Goal: Transaction & Acquisition: Purchase product/service

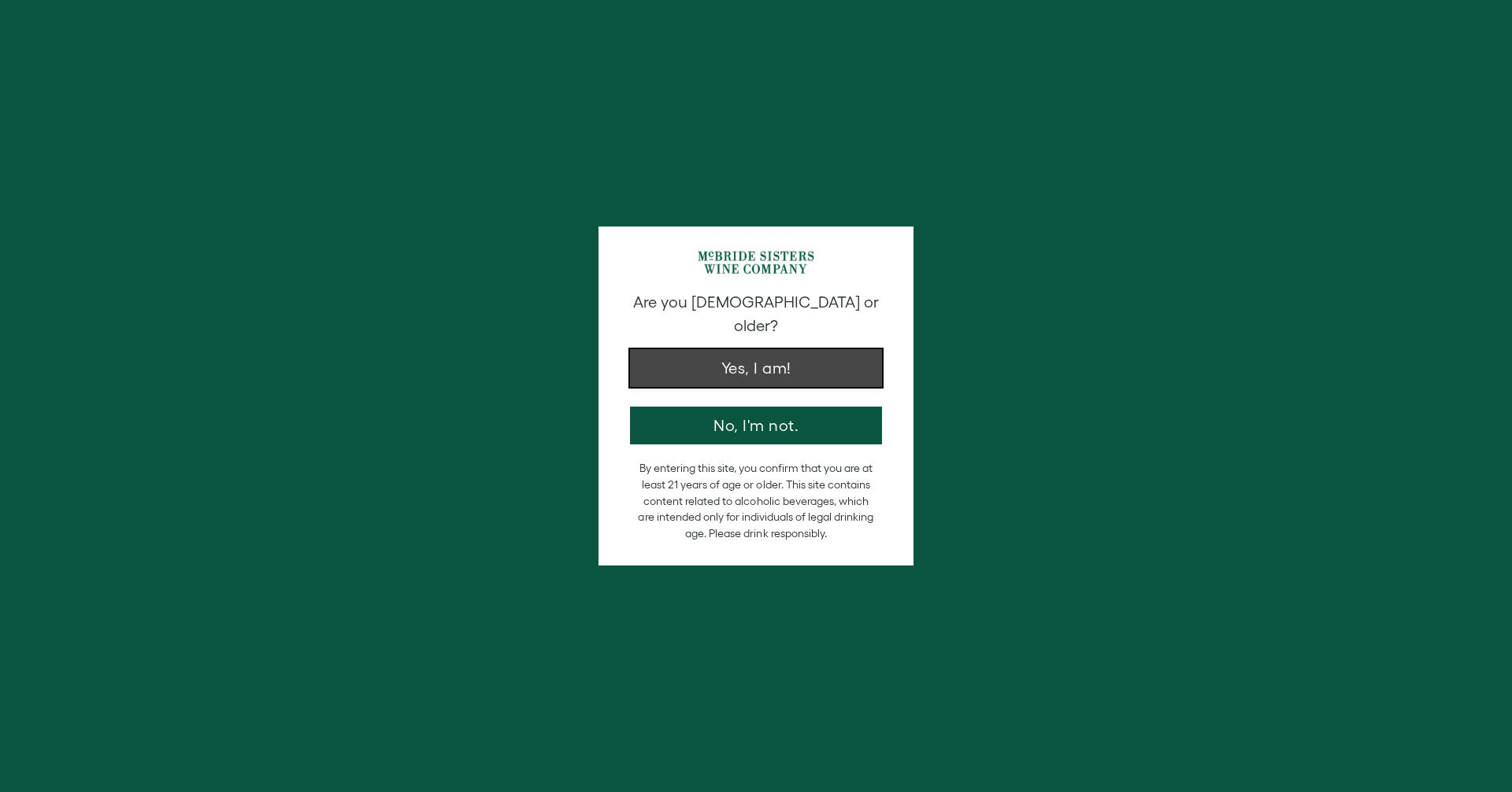
click at [745, 355] on button "Yes, I am!" at bounding box center [756, 369] width 252 height 38
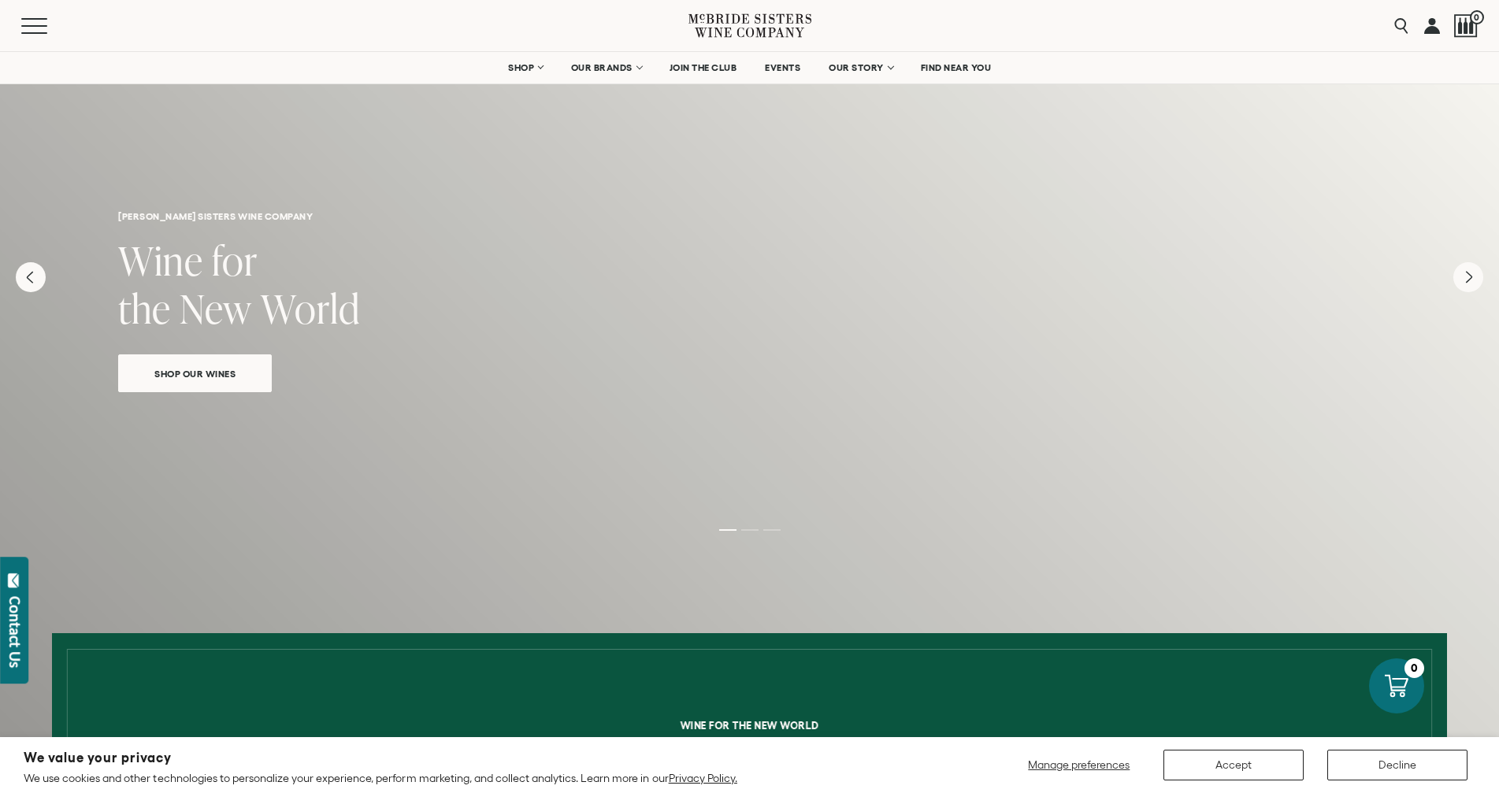
click at [185, 374] on span "Shop Our Wines" at bounding box center [195, 374] width 136 height 18
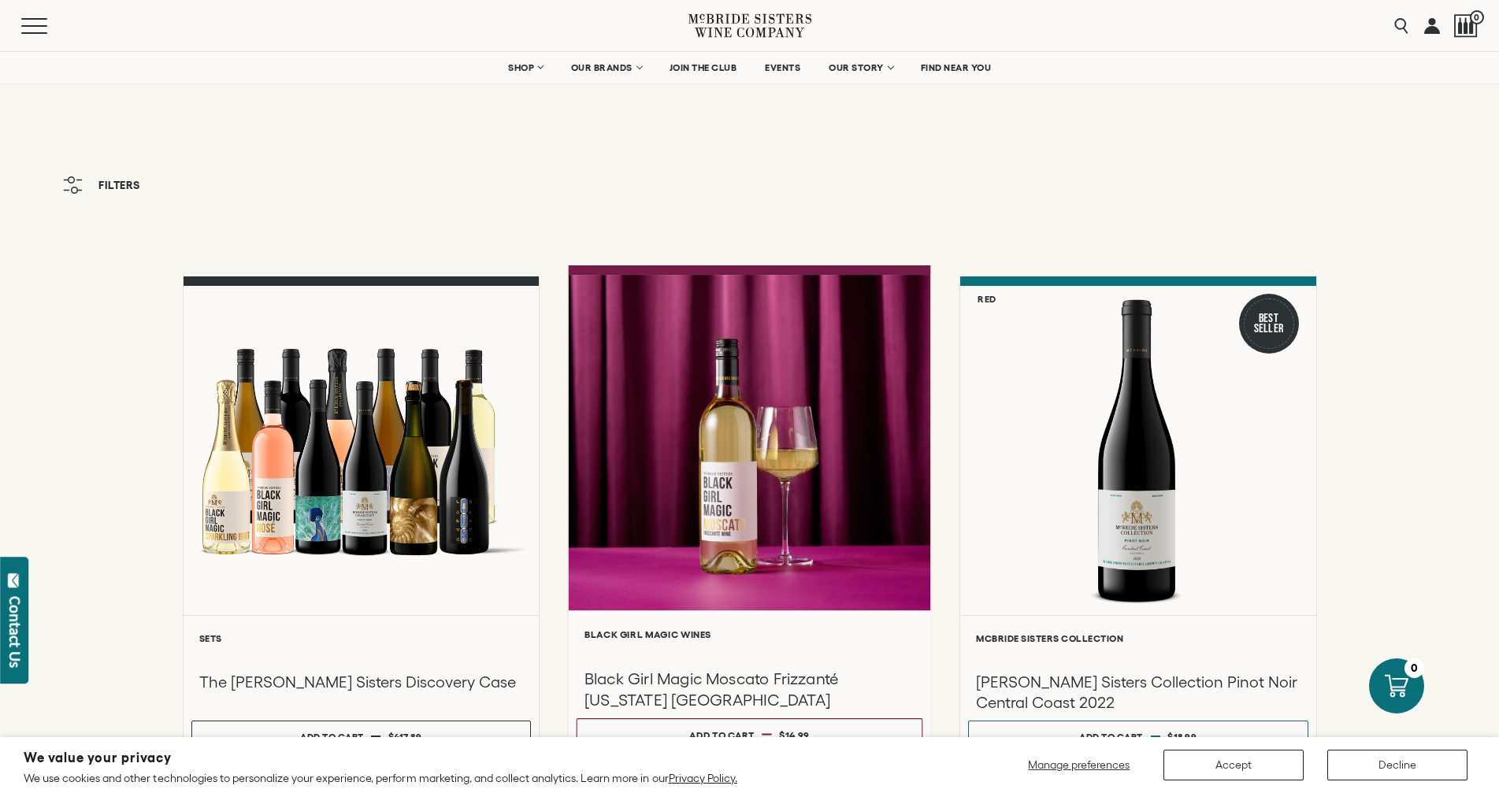
click at [600, 293] on div at bounding box center [749, 443] width 362 height 336
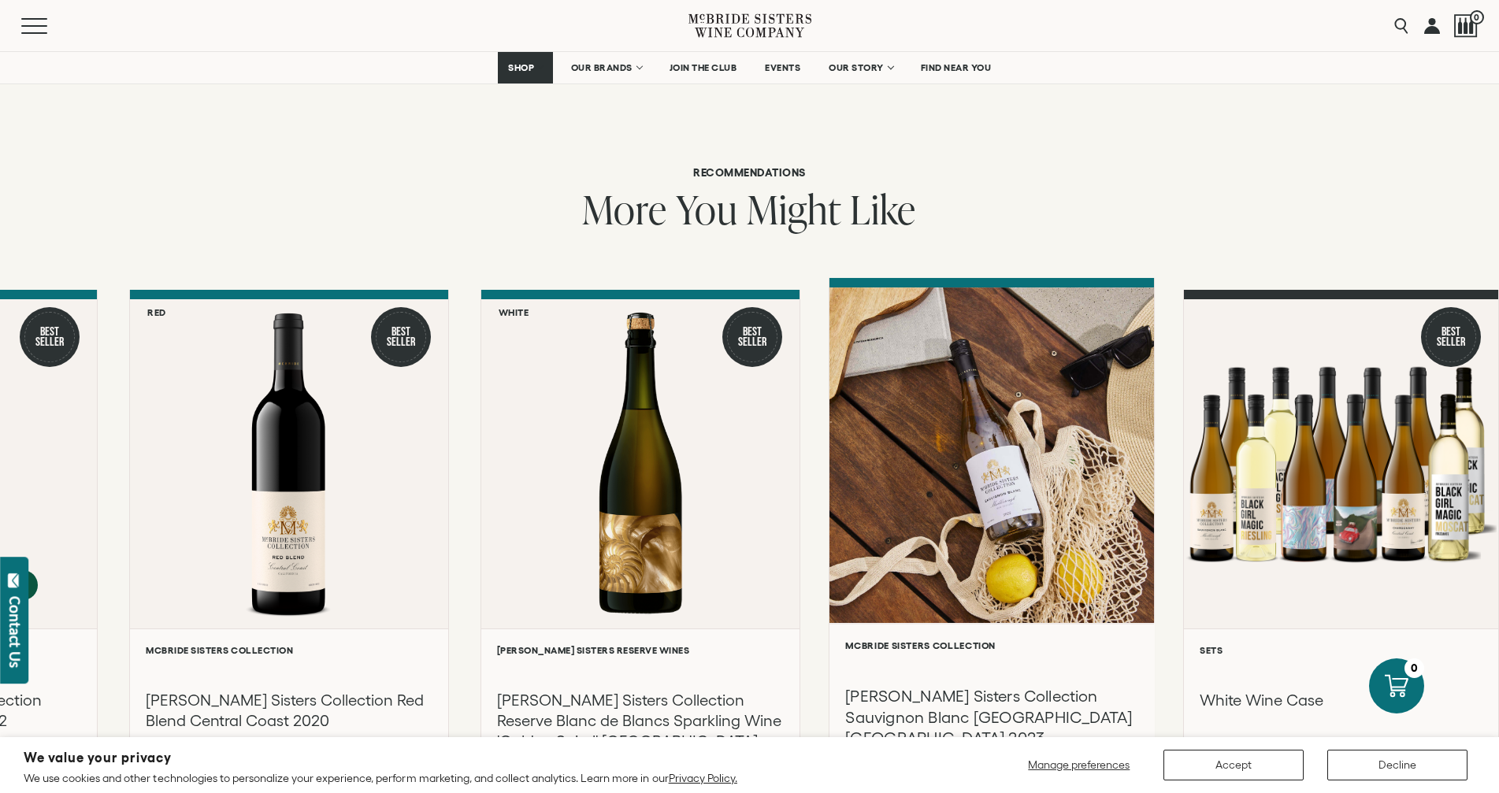
scroll to position [2049, 0]
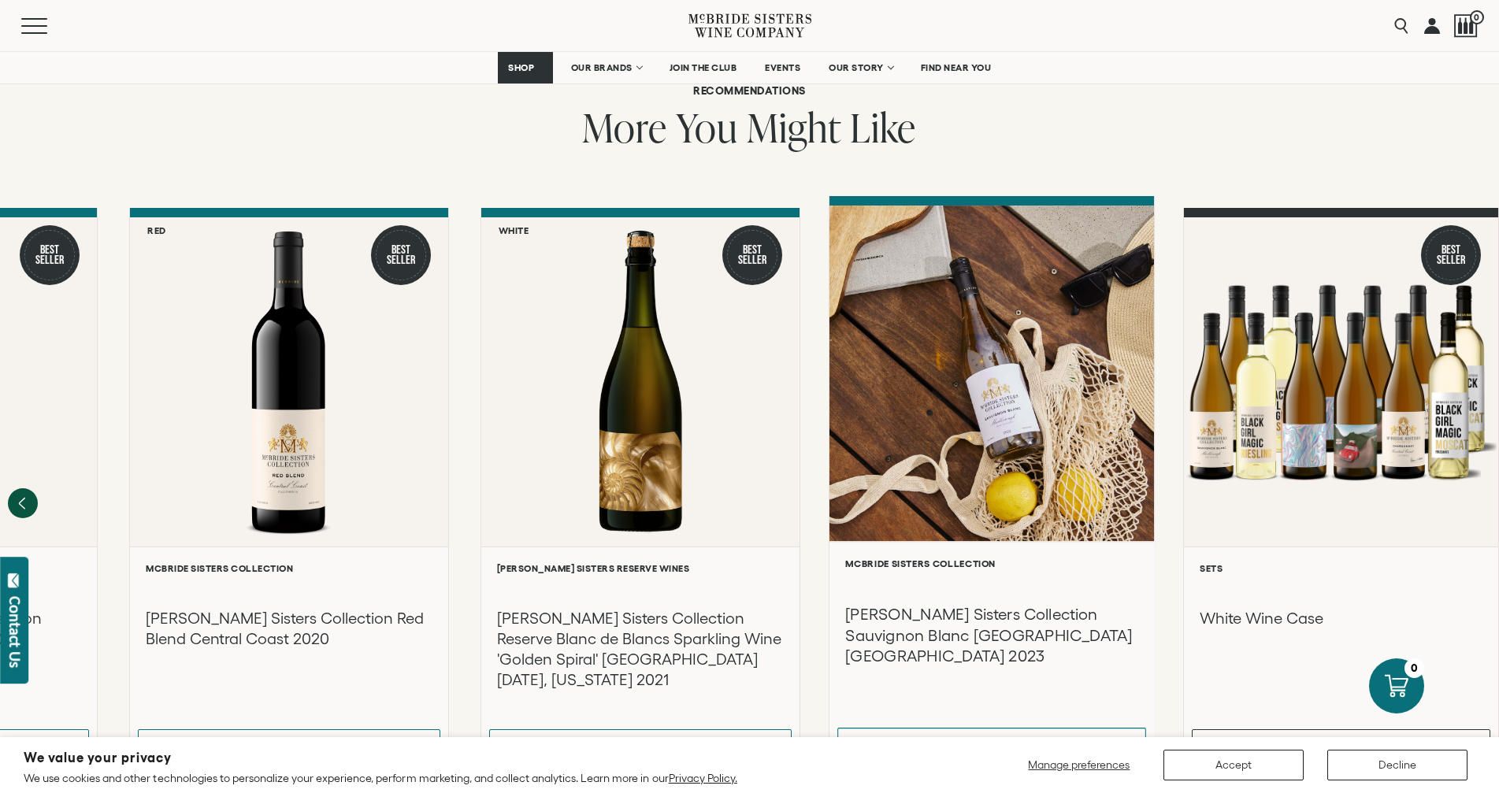
click at [1030, 396] on div at bounding box center [992, 374] width 325 height 336
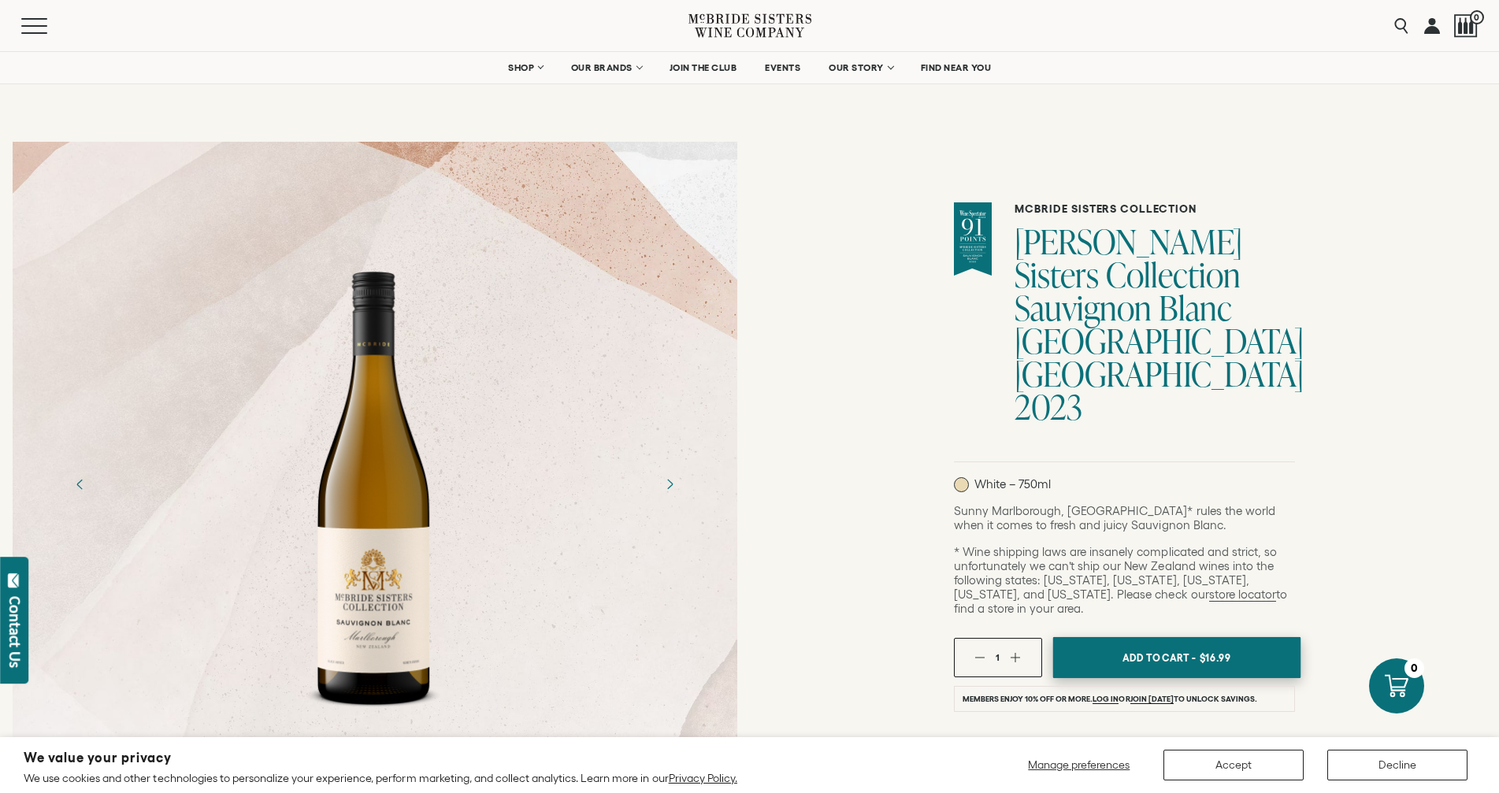
click at [1216, 646] on span "$16.99" at bounding box center [1215, 658] width 32 height 24
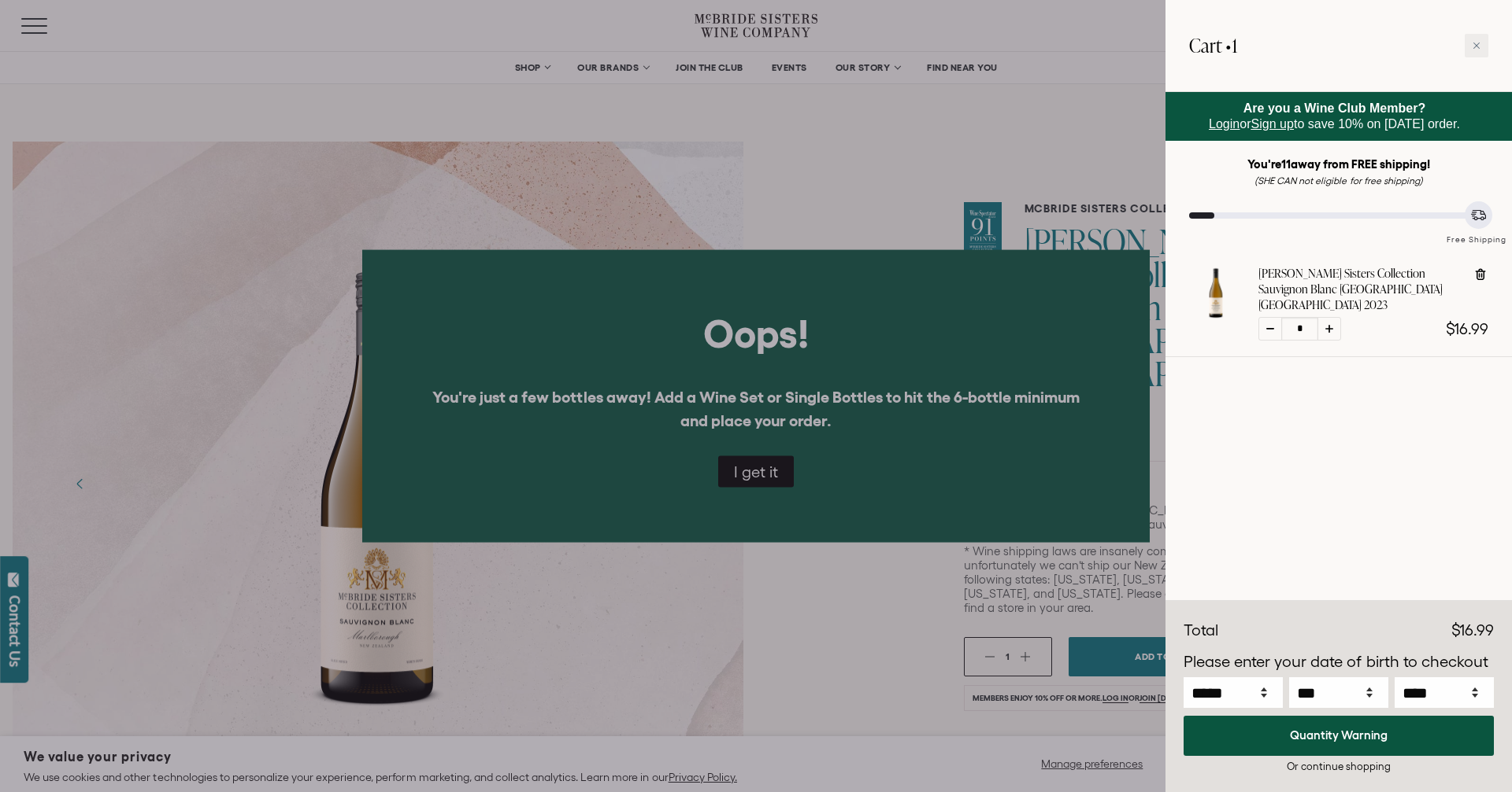
click at [976, 506] on div at bounding box center [756, 396] width 1512 height 792
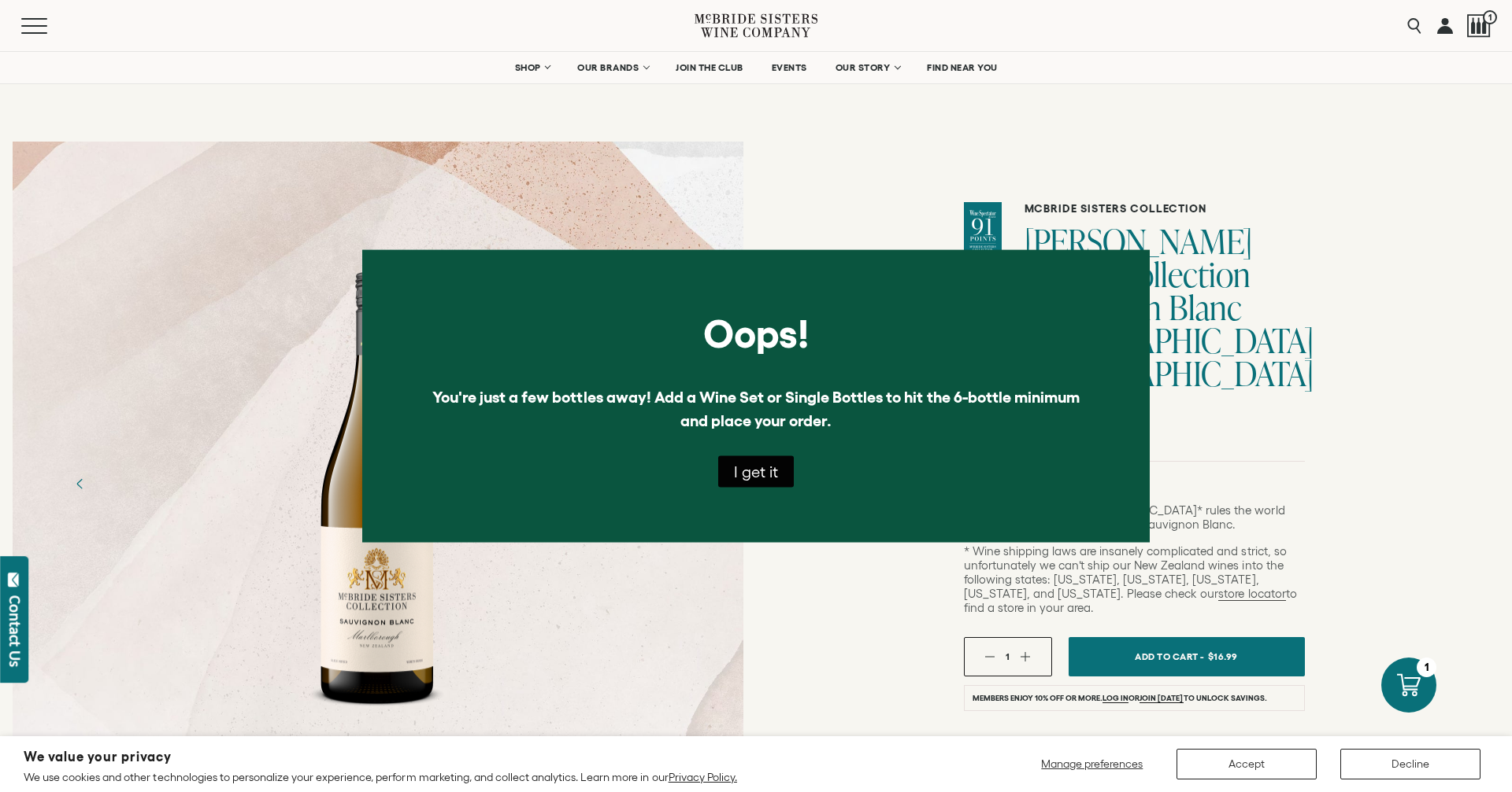
click at [776, 474] on button "I get it" at bounding box center [756, 472] width 76 height 32
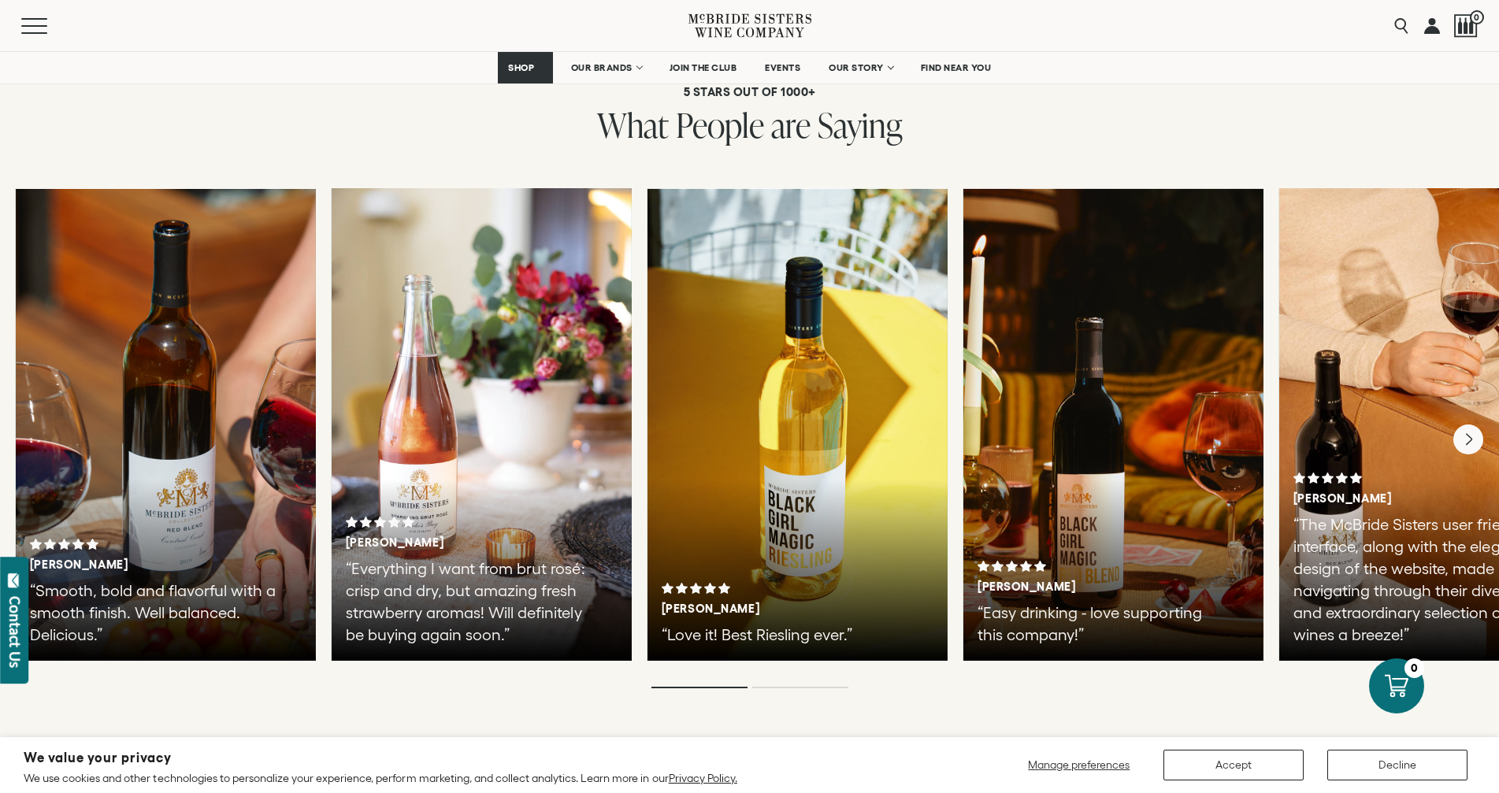
scroll to position [3732, 0]
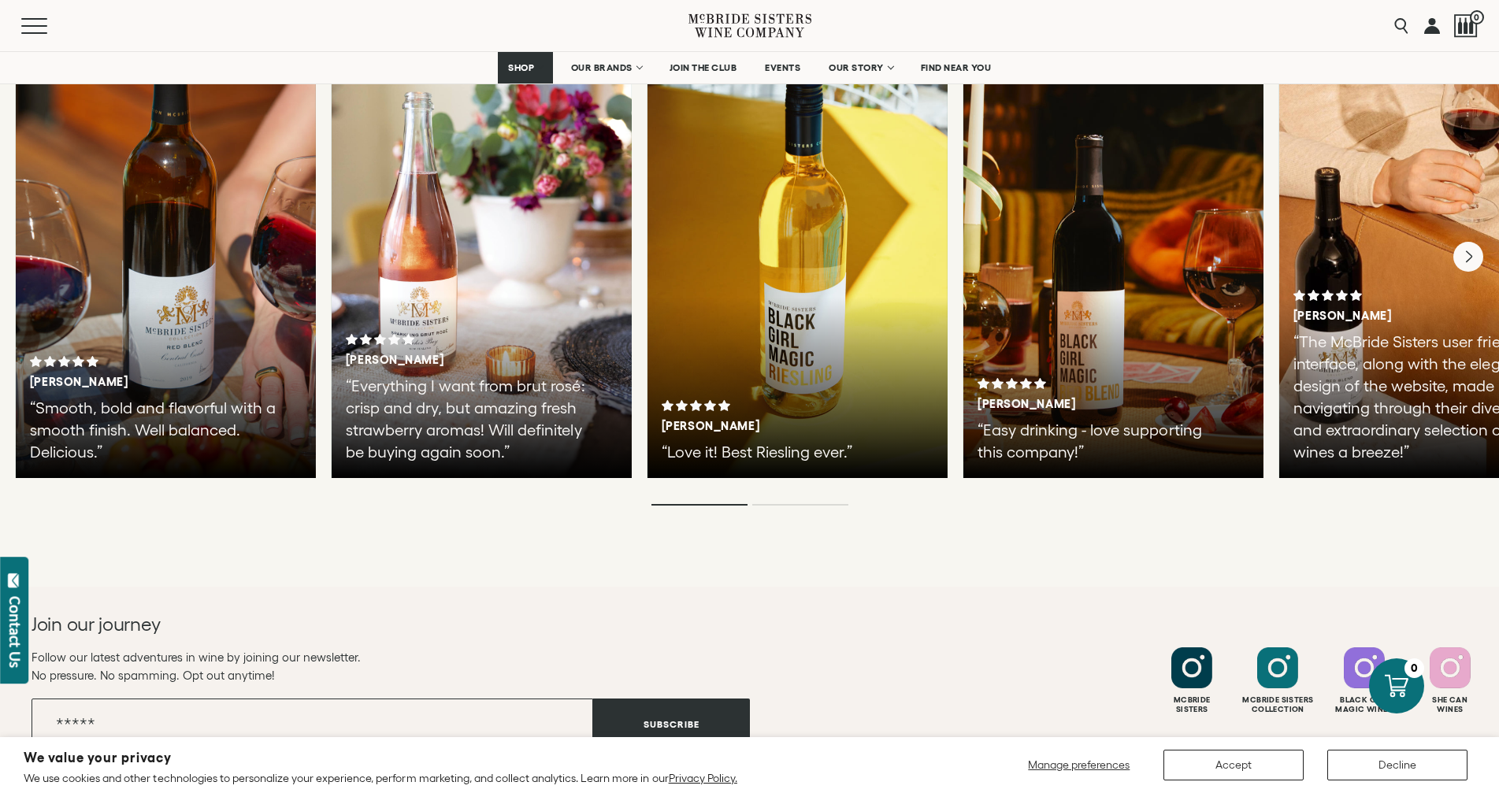
click at [484, 353] on h3 "Sara C." at bounding box center [454, 360] width 217 height 14
click at [501, 375] on p "“Everything I want from brut rosé: crisp and dry, but amazing fresh strawberry …" at bounding box center [472, 419] width 253 height 88
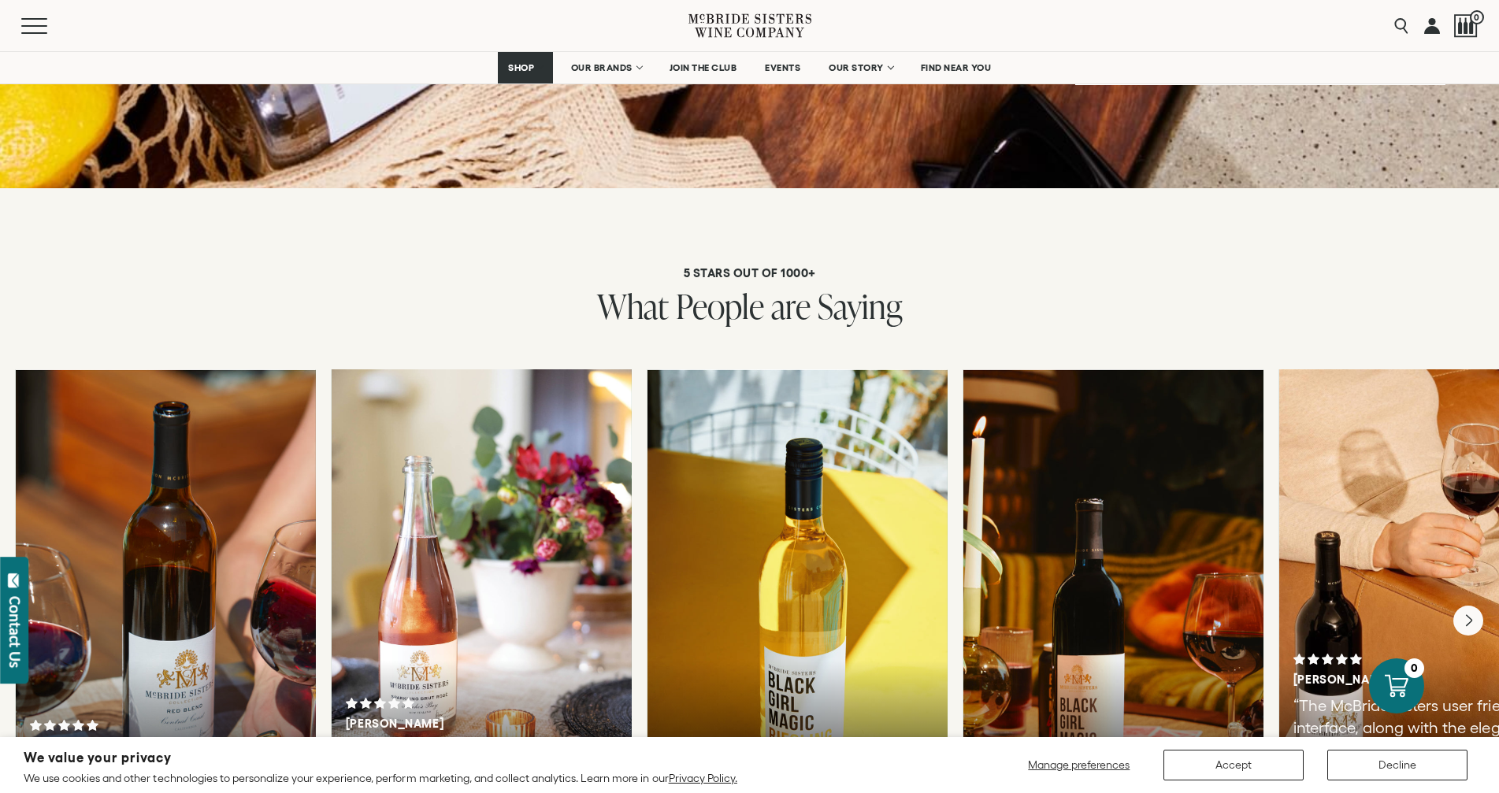
scroll to position [3338, 0]
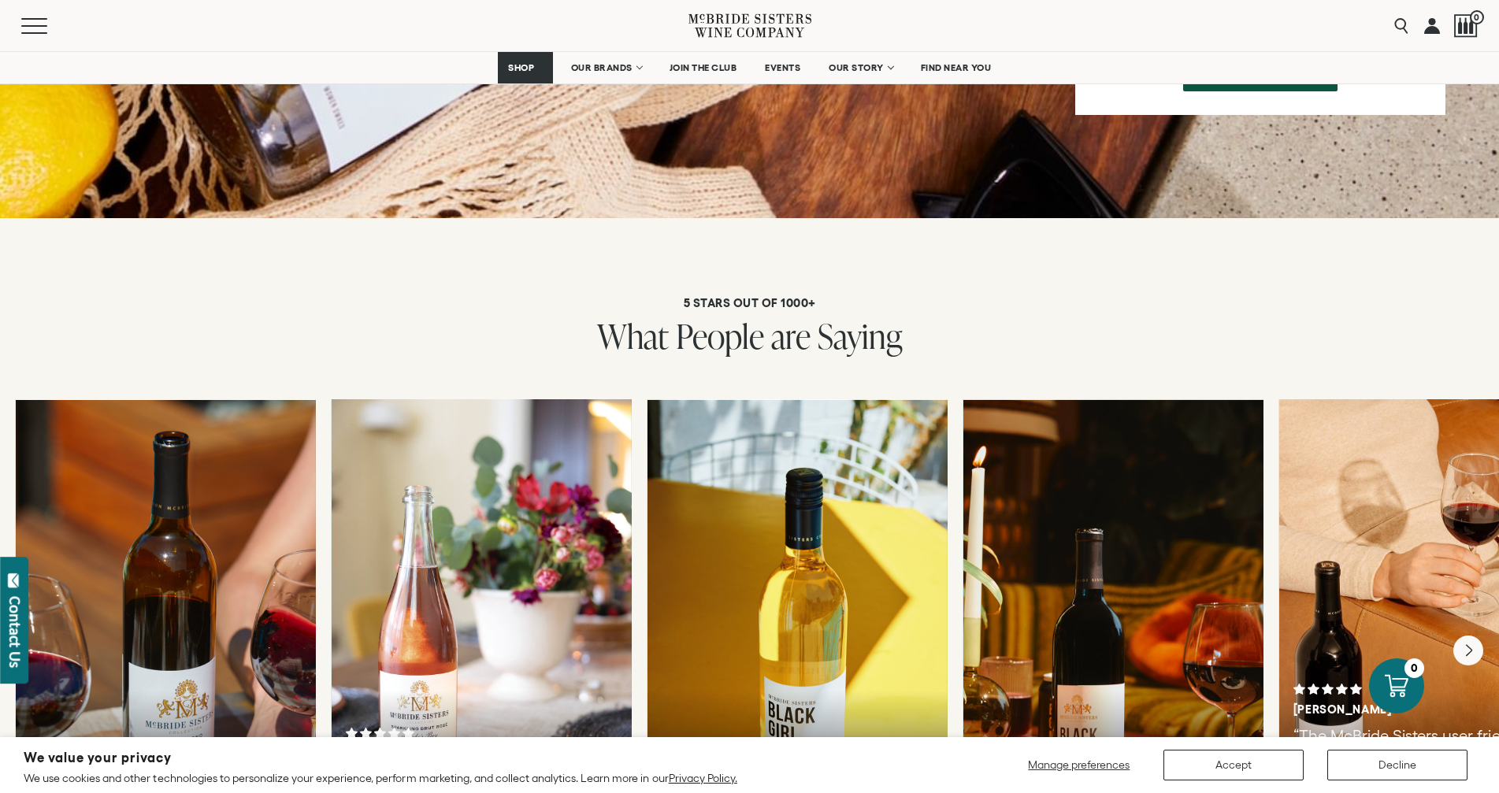
click at [471, 399] on div at bounding box center [482, 635] width 300 height 473
click at [406, 728] on icon at bounding box center [409, 733] width 12 height 11
click at [960, 67] on span "FIND NEAR YOU" at bounding box center [956, 67] width 71 height 11
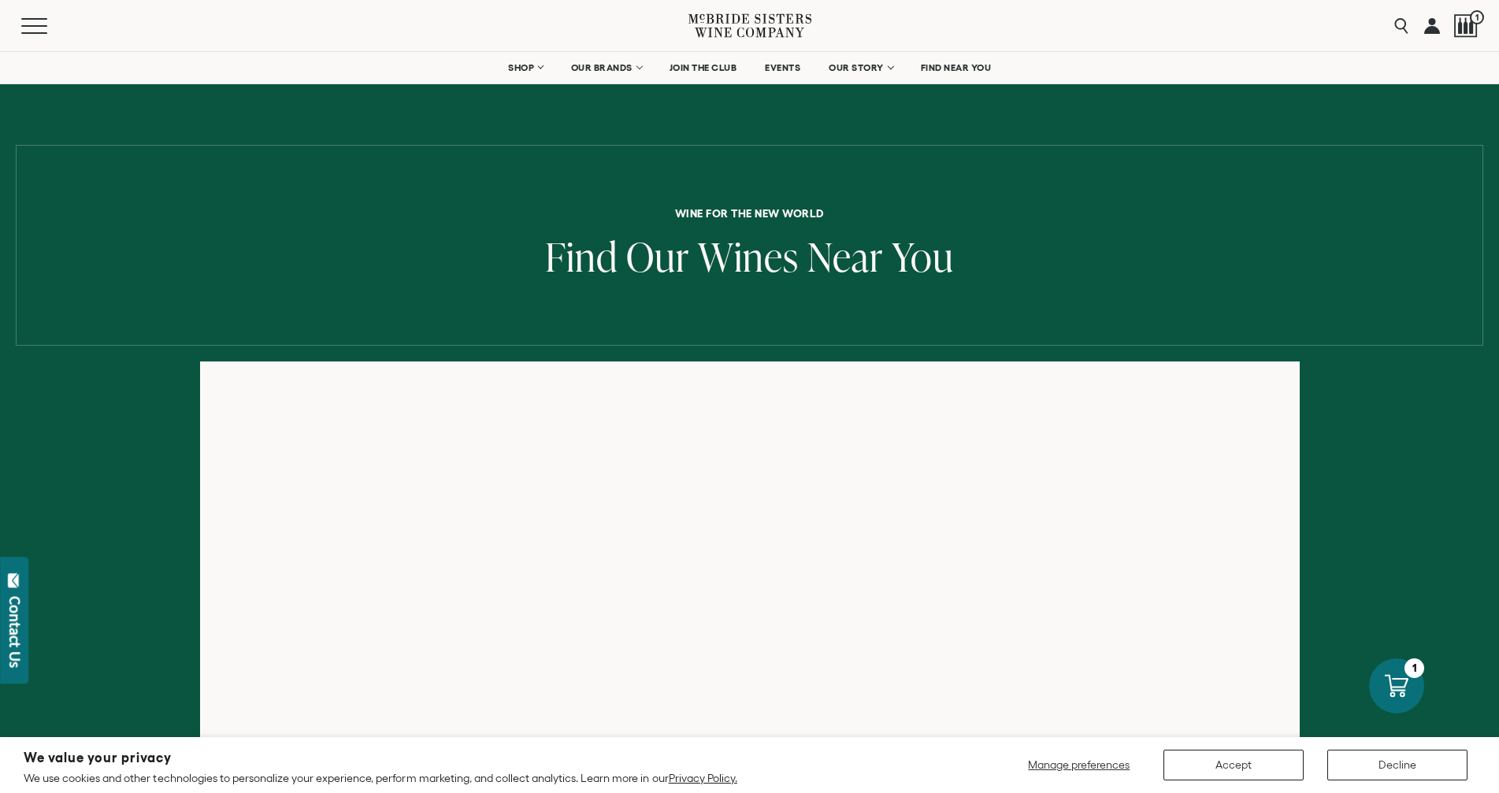
scroll to position [158, 0]
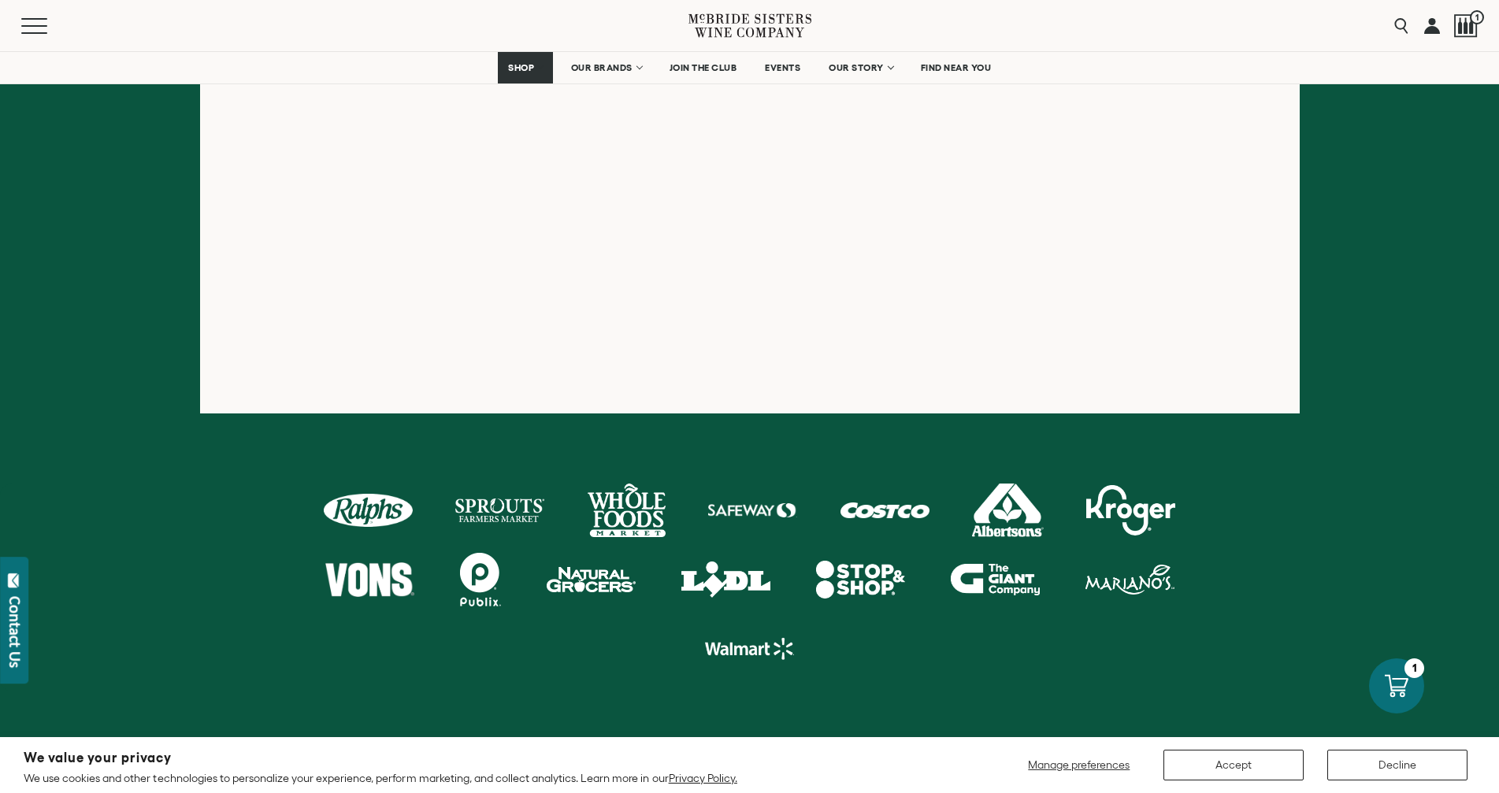
scroll to position [552, 0]
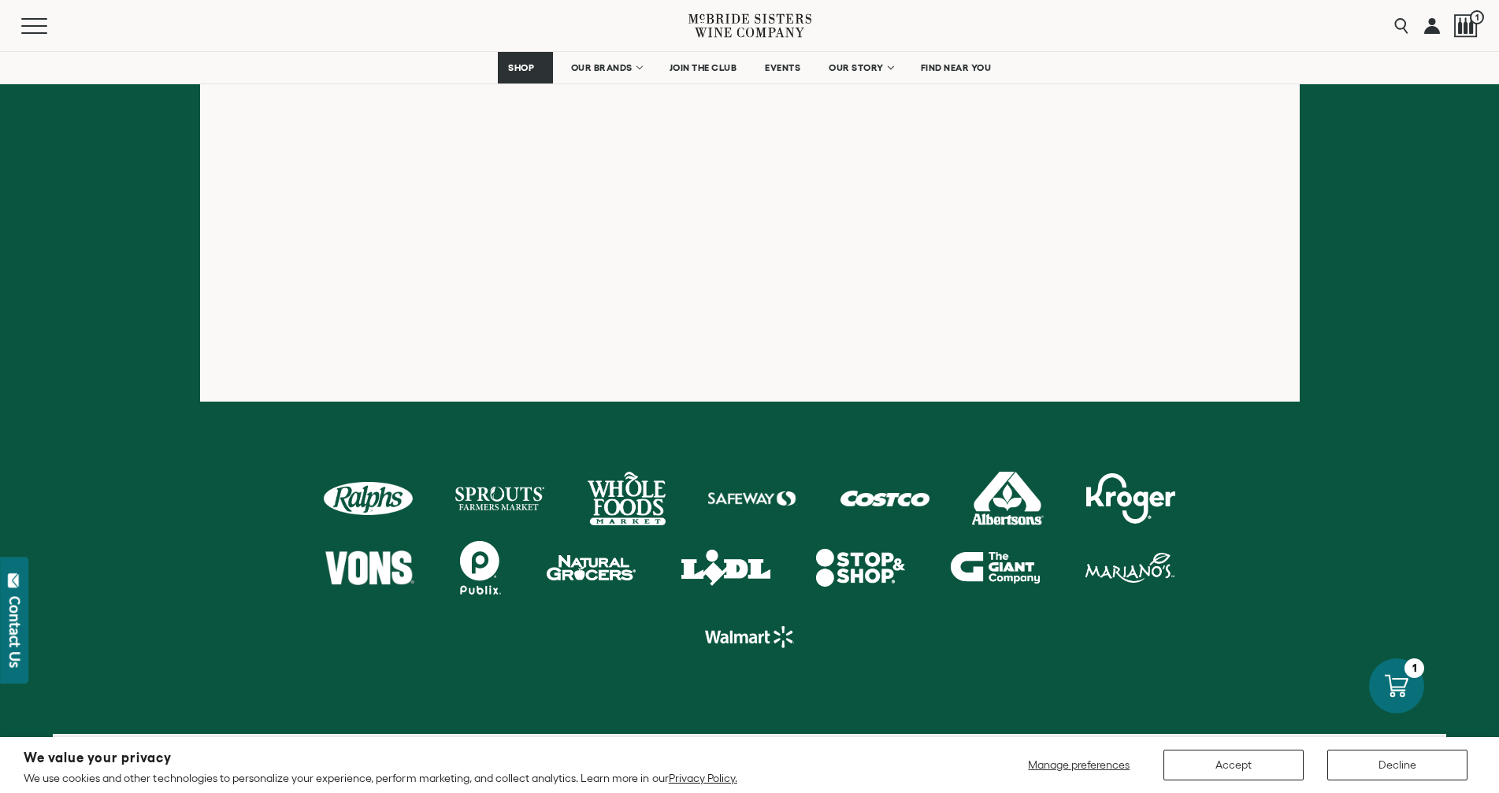
click at [604, 496] on div at bounding box center [627, 499] width 78 height 54
click at [608, 496] on div at bounding box center [627, 499] width 78 height 54
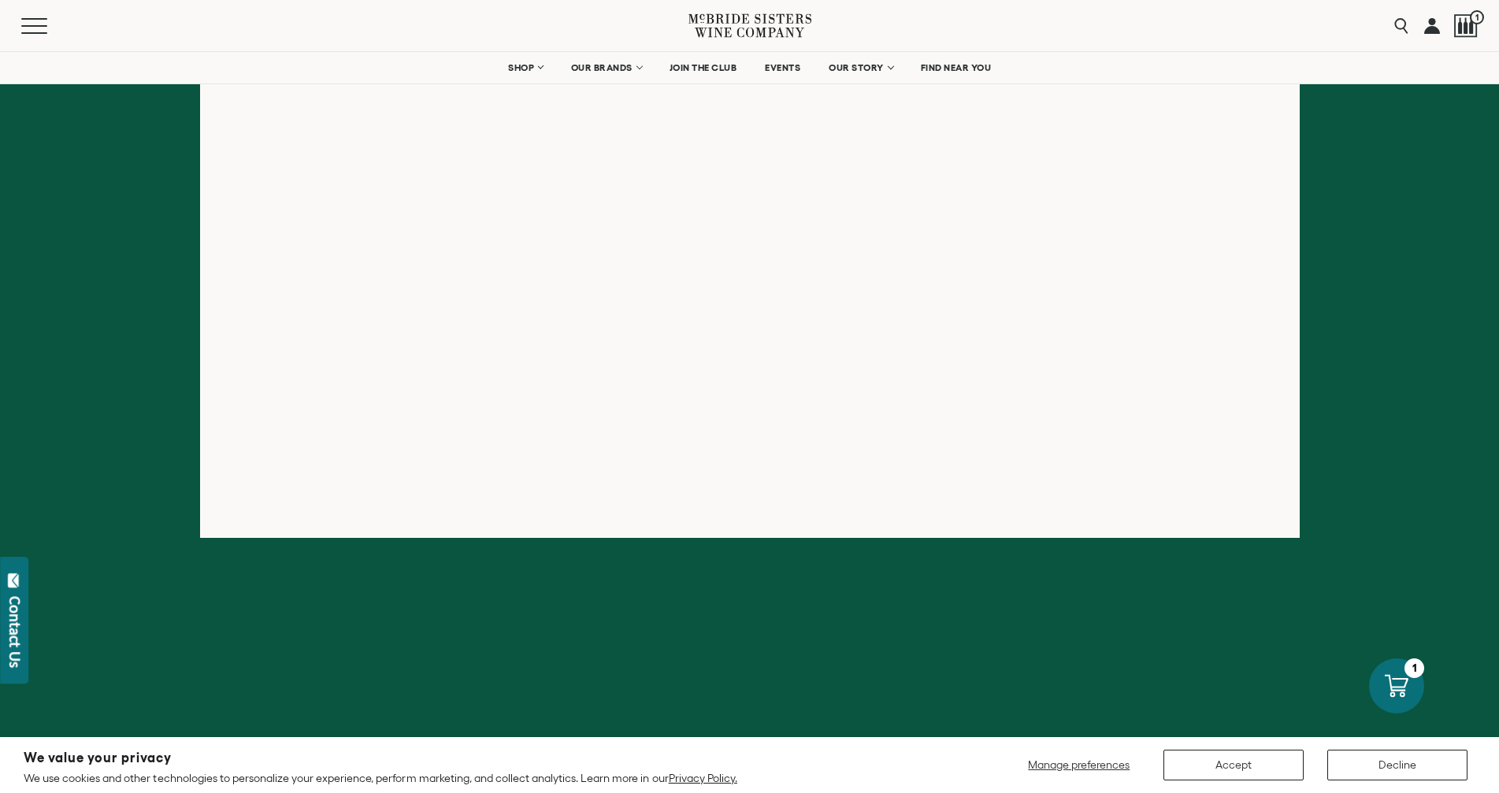
scroll to position [0, 0]
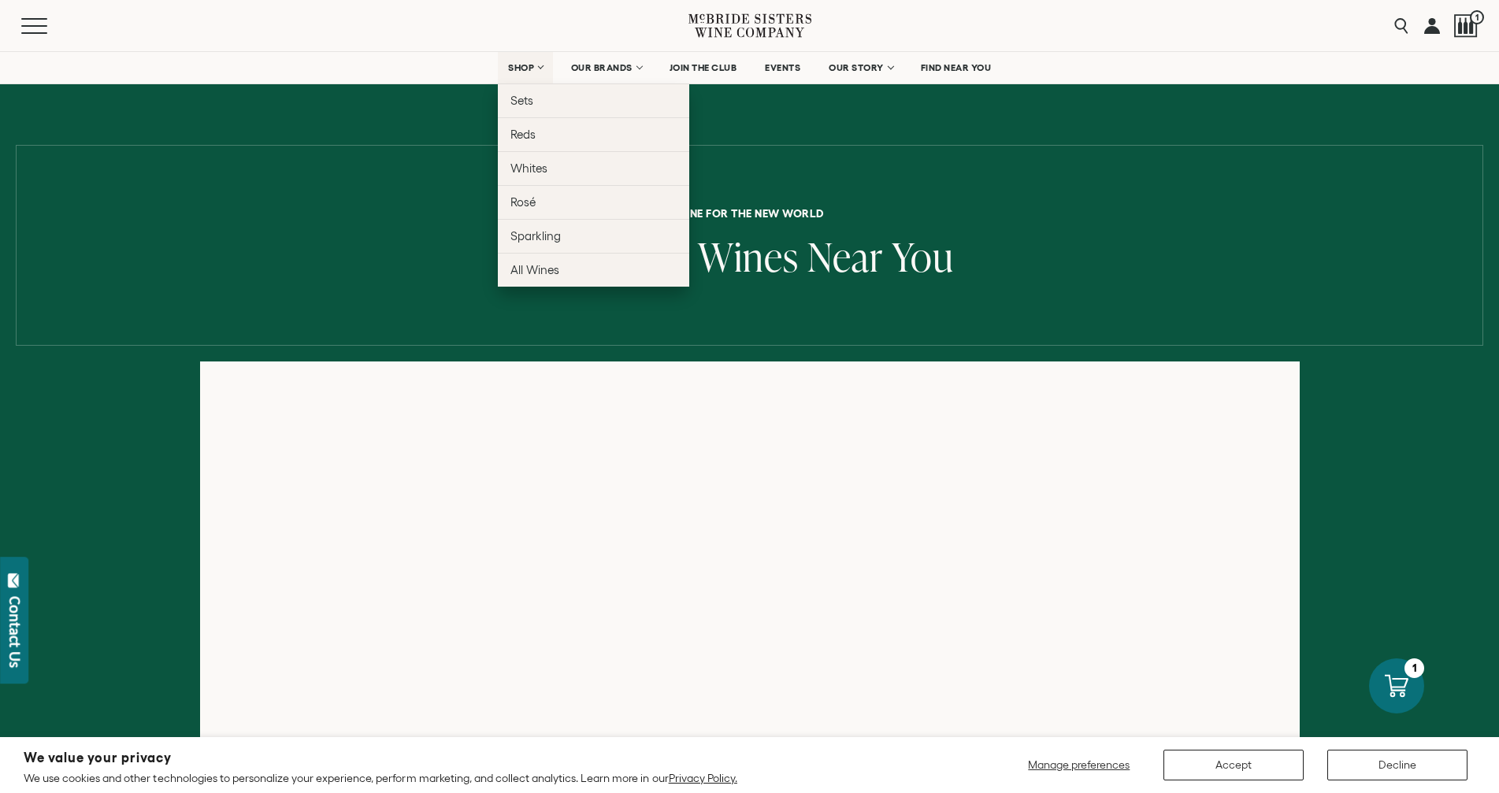
click at [531, 69] on span "SHOP" at bounding box center [521, 67] width 27 height 11
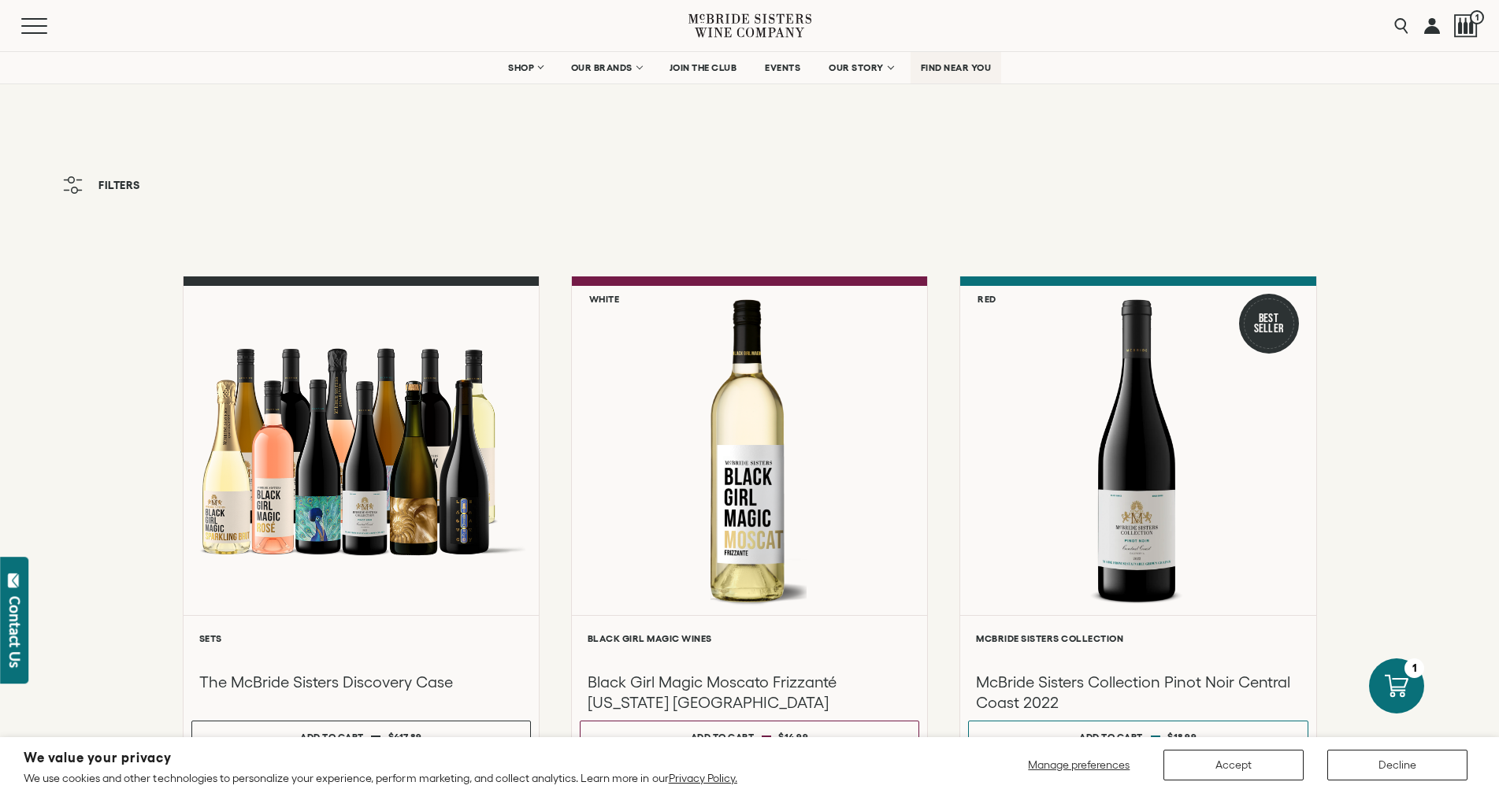
click at [967, 64] on span "FIND NEAR YOU" at bounding box center [956, 67] width 71 height 11
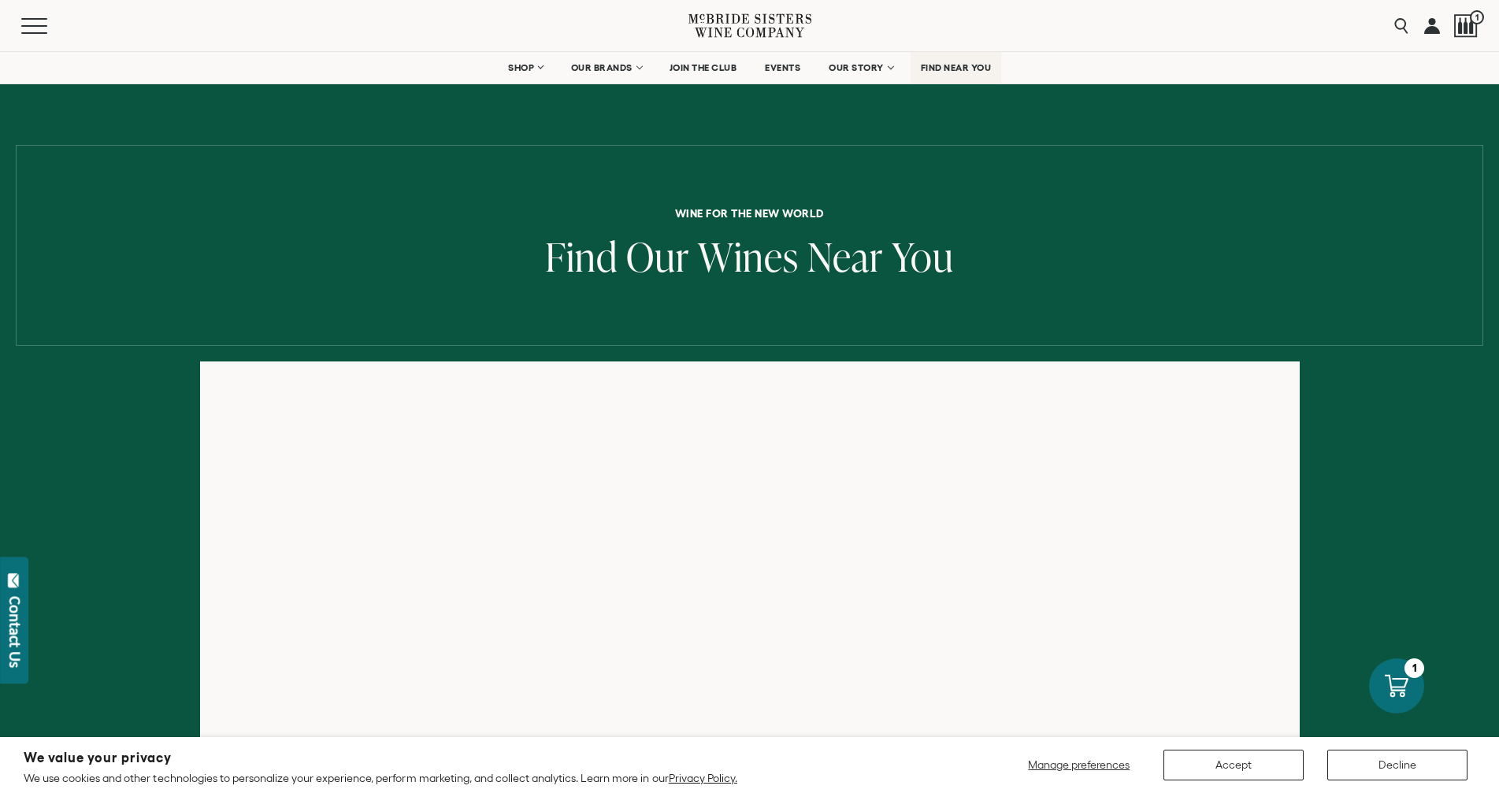
click at [943, 69] on span "FIND NEAR YOU" at bounding box center [956, 67] width 71 height 11
